Goal: Find specific page/section: Find specific page/section

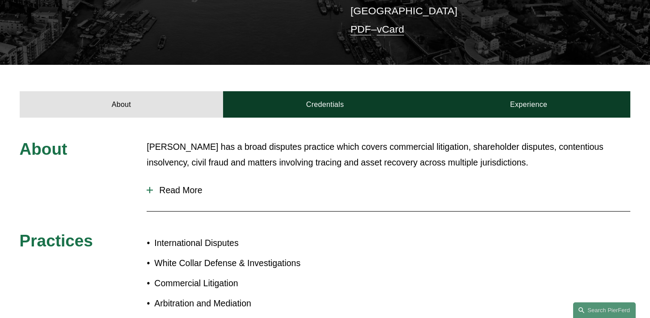
scroll to position [285, 0]
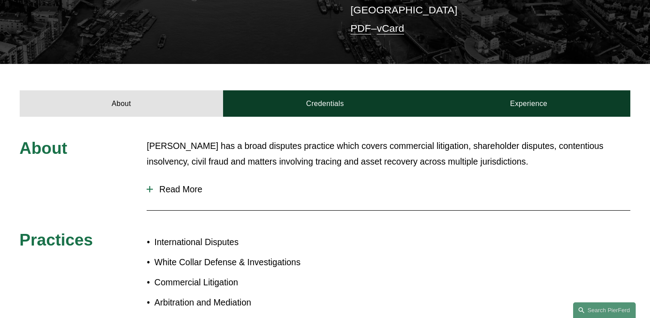
click at [186, 184] on span "Read More" at bounding box center [392, 189] width 478 height 10
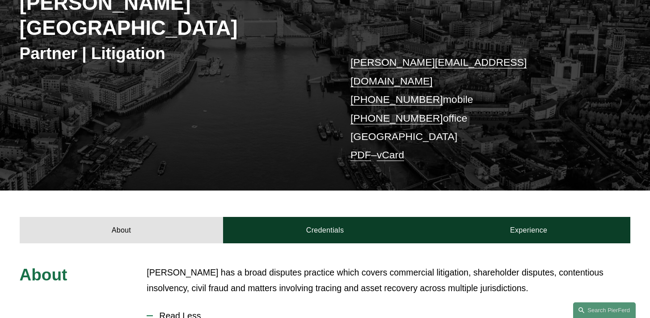
scroll to position [0, 0]
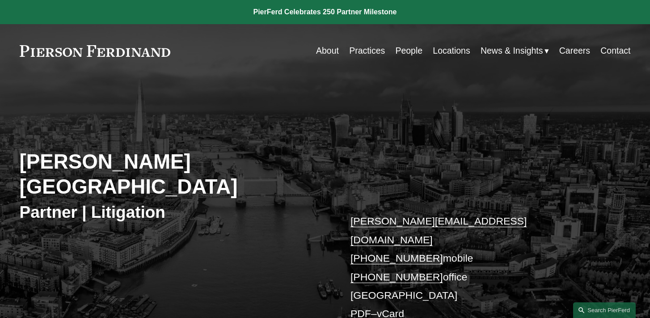
click at [373, 48] on link "Practices" at bounding box center [367, 50] width 36 height 17
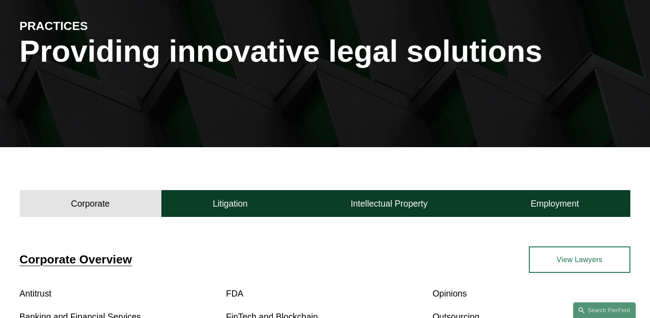
scroll to position [109, 0]
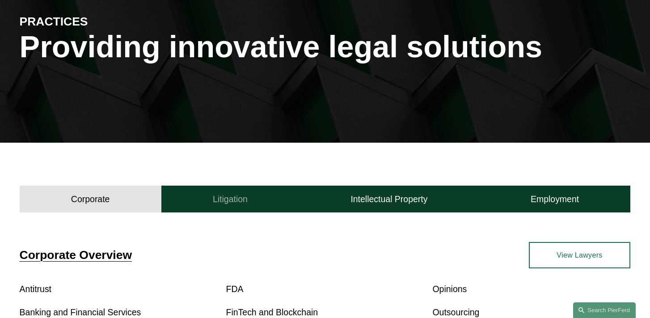
click at [237, 199] on h4 "Litigation" at bounding box center [230, 199] width 35 height 11
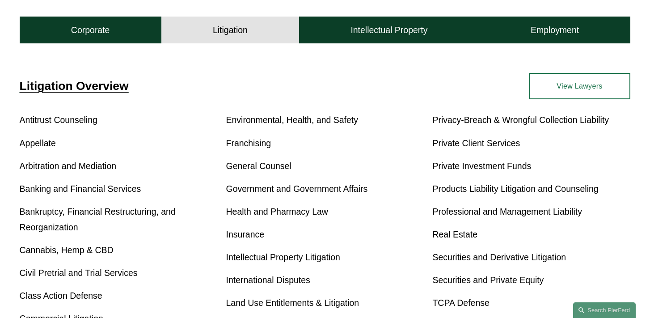
scroll to position [279, 0]
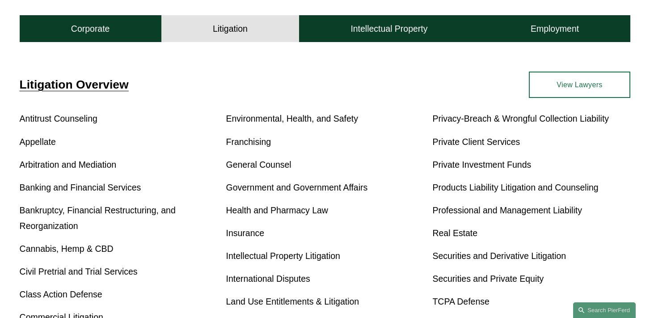
click at [571, 89] on link "View Lawyers" at bounding box center [580, 85] width 102 height 26
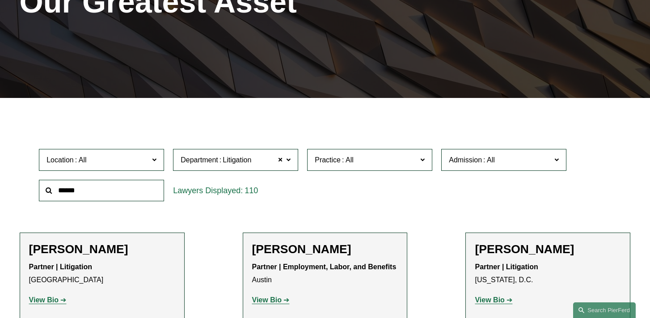
scroll to position [195, 0]
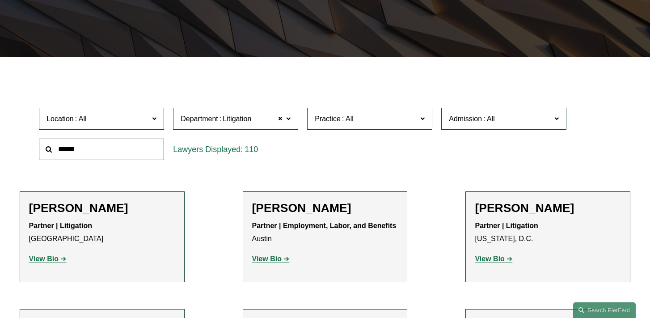
click at [154, 127] on label "Location" at bounding box center [101, 119] width 125 height 22
click at [0, 0] on link "[GEOGRAPHIC_DATA]" at bounding box center [0, 0] width 0 height 0
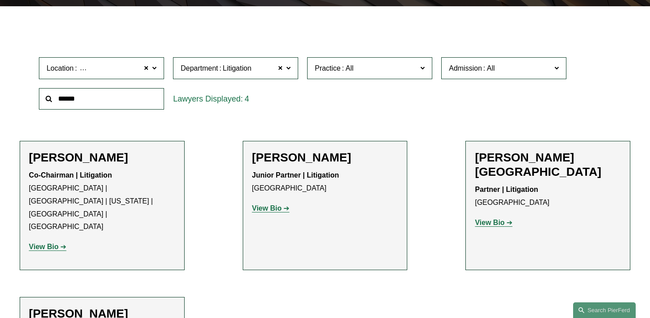
scroll to position [246, 0]
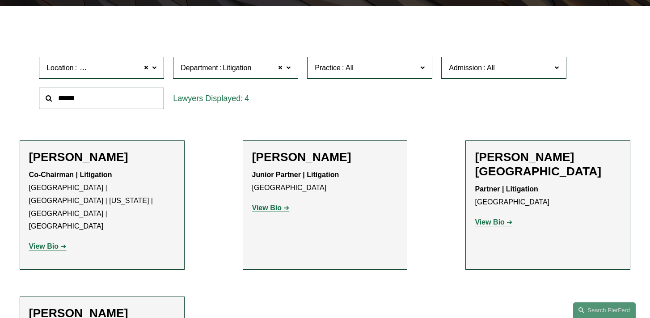
click at [267, 208] on strong "View Bio" at bounding box center [267, 208] width 30 height 8
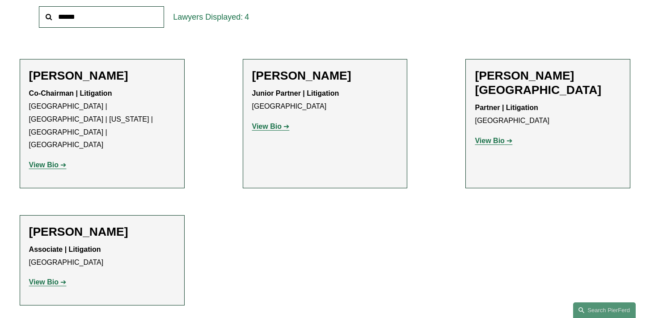
scroll to position [328, 0]
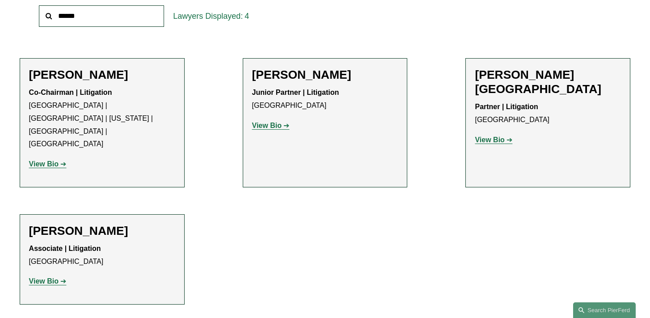
click at [49, 277] on strong "View Bio" at bounding box center [44, 281] width 30 height 8
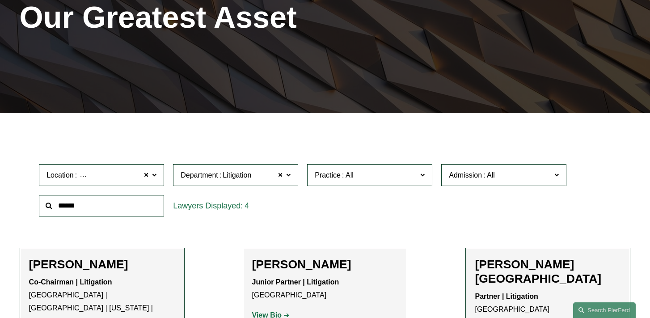
scroll to position [143, 0]
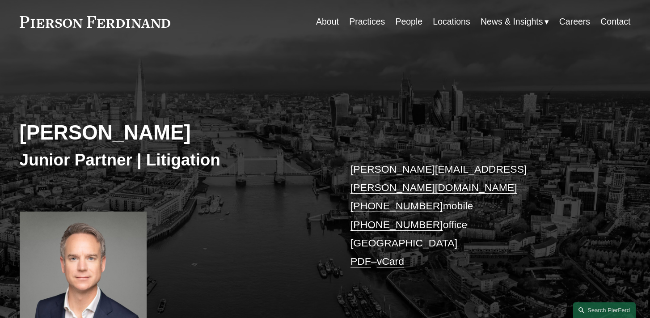
scroll to position [34, 0]
